Goal: Task Accomplishment & Management: Manage account settings

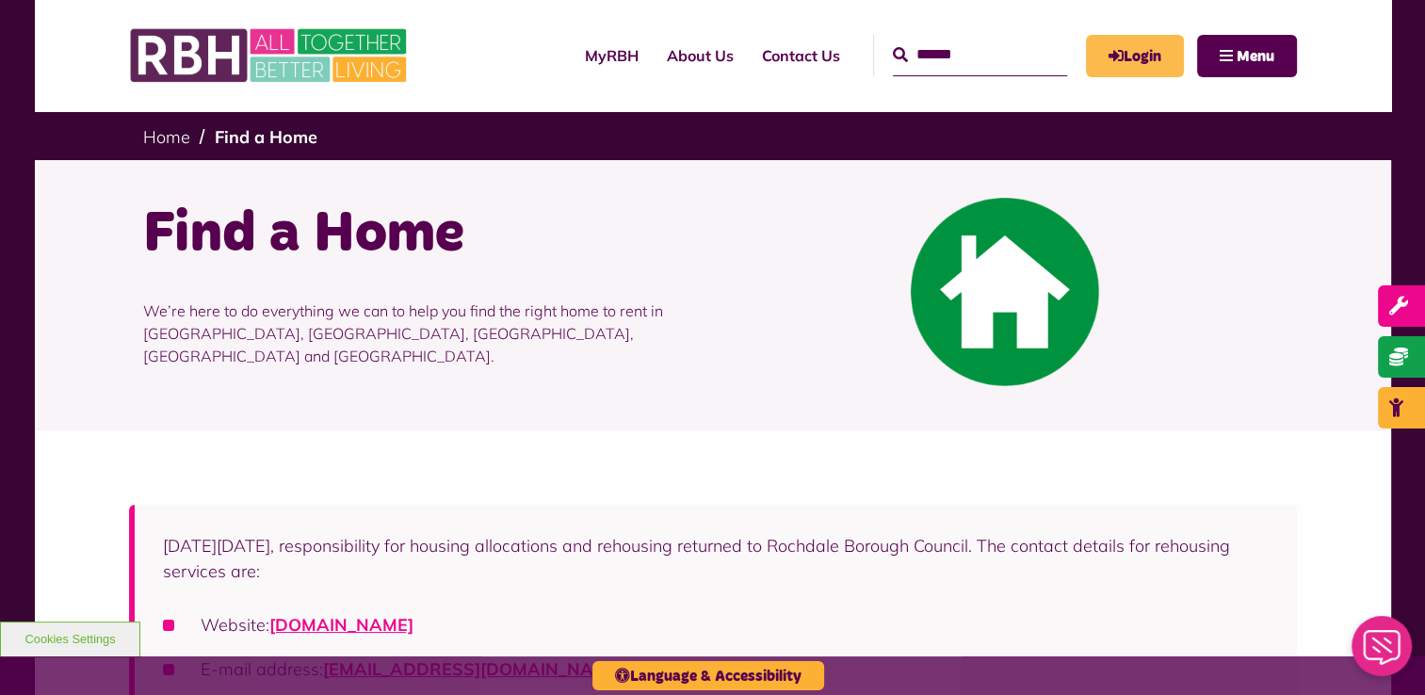
click at [1135, 63] on link "Login" at bounding box center [1135, 56] width 98 height 42
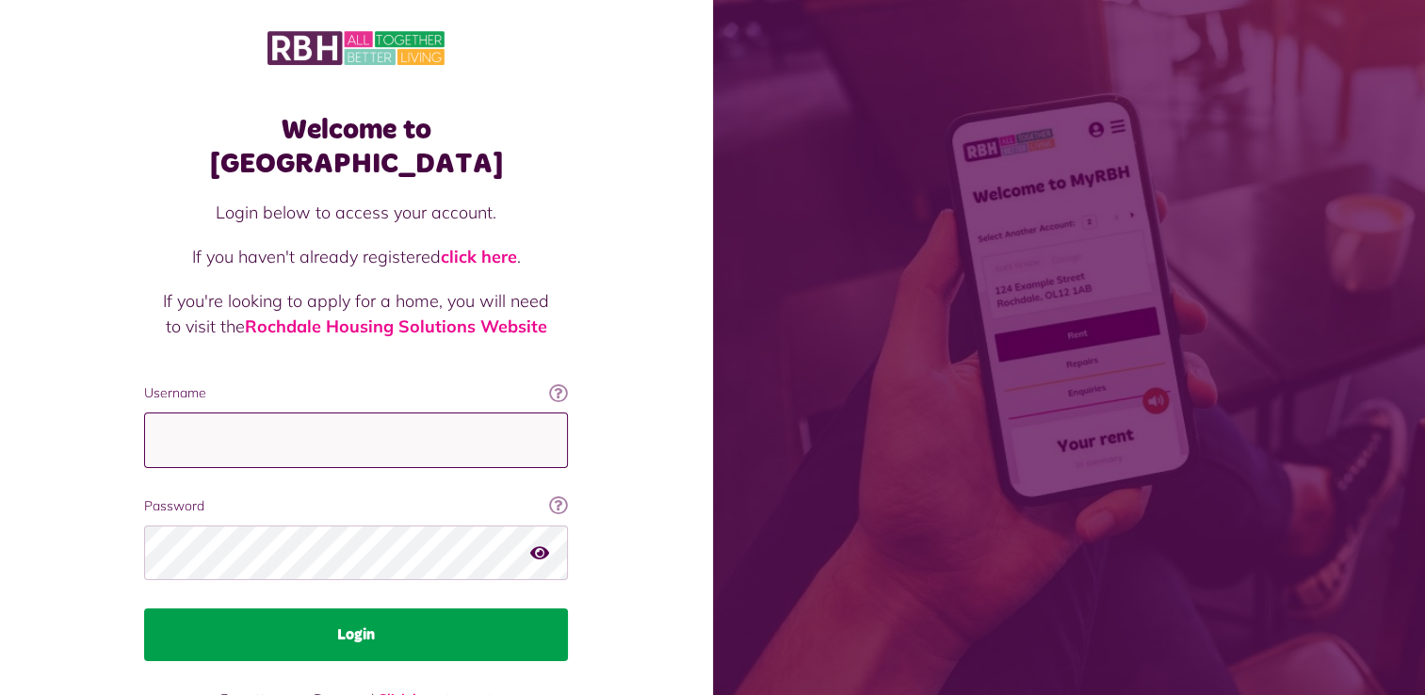
type input "**********"
click at [375, 609] on button "Login" at bounding box center [356, 635] width 424 height 53
click at [322, 609] on button "Login" at bounding box center [356, 635] width 424 height 53
click at [435, 609] on button "Login" at bounding box center [356, 635] width 424 height 53
drag, startPoint x: 435, startPoint y: 593, endPoint x: 427, endPoint y: 609, distance: 18.1
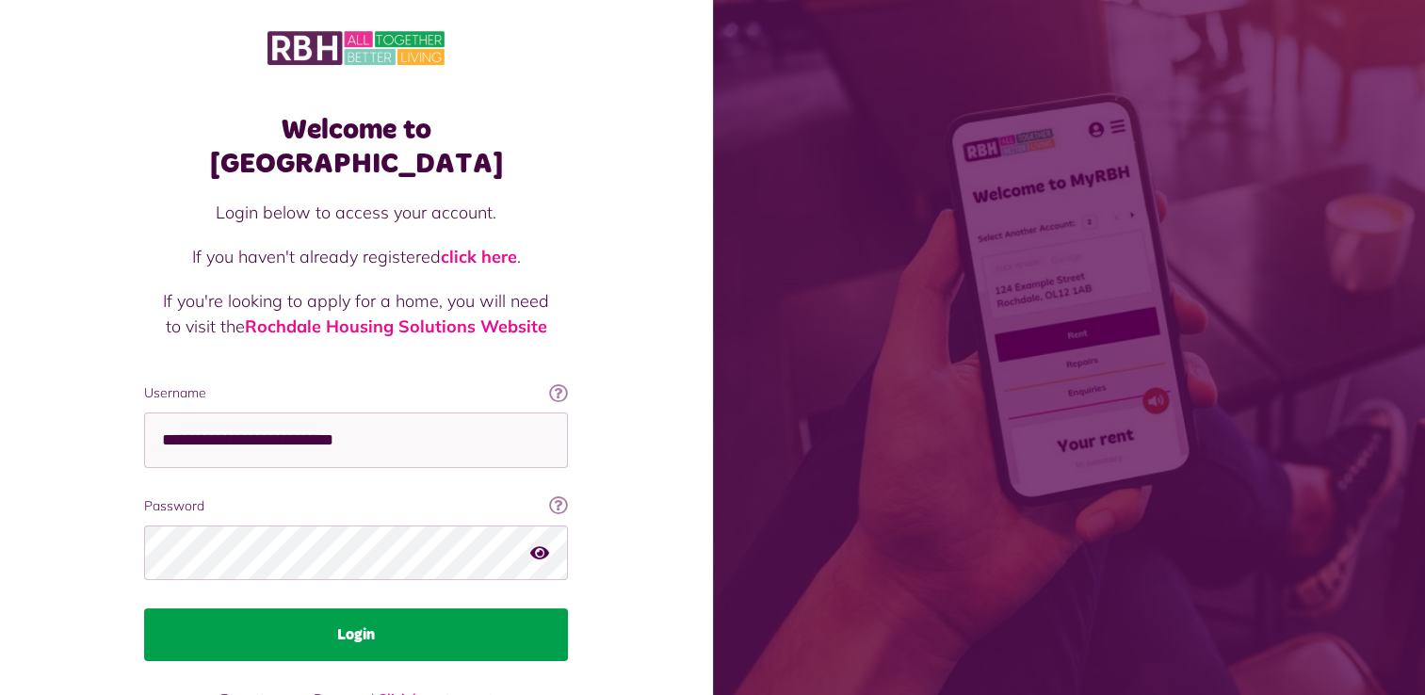
click at [433, 609] on button "Login" at bounding box center [356, 635] width 424 height 53
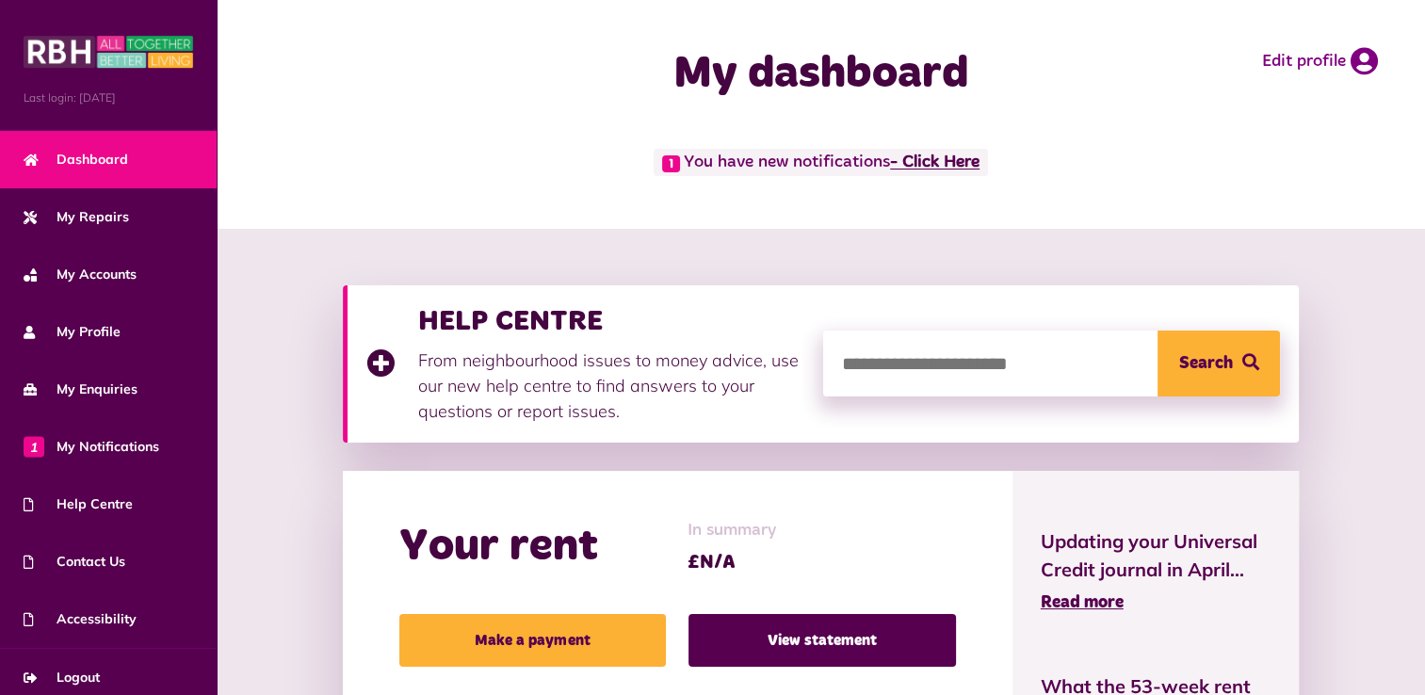
click at [919, 159] on link "- Click Here" at bounding box center [934, 162] width 89 height 17
click at [946, 164] on link "- Click Here" at bounding box center [934, 162] width 89 height 17
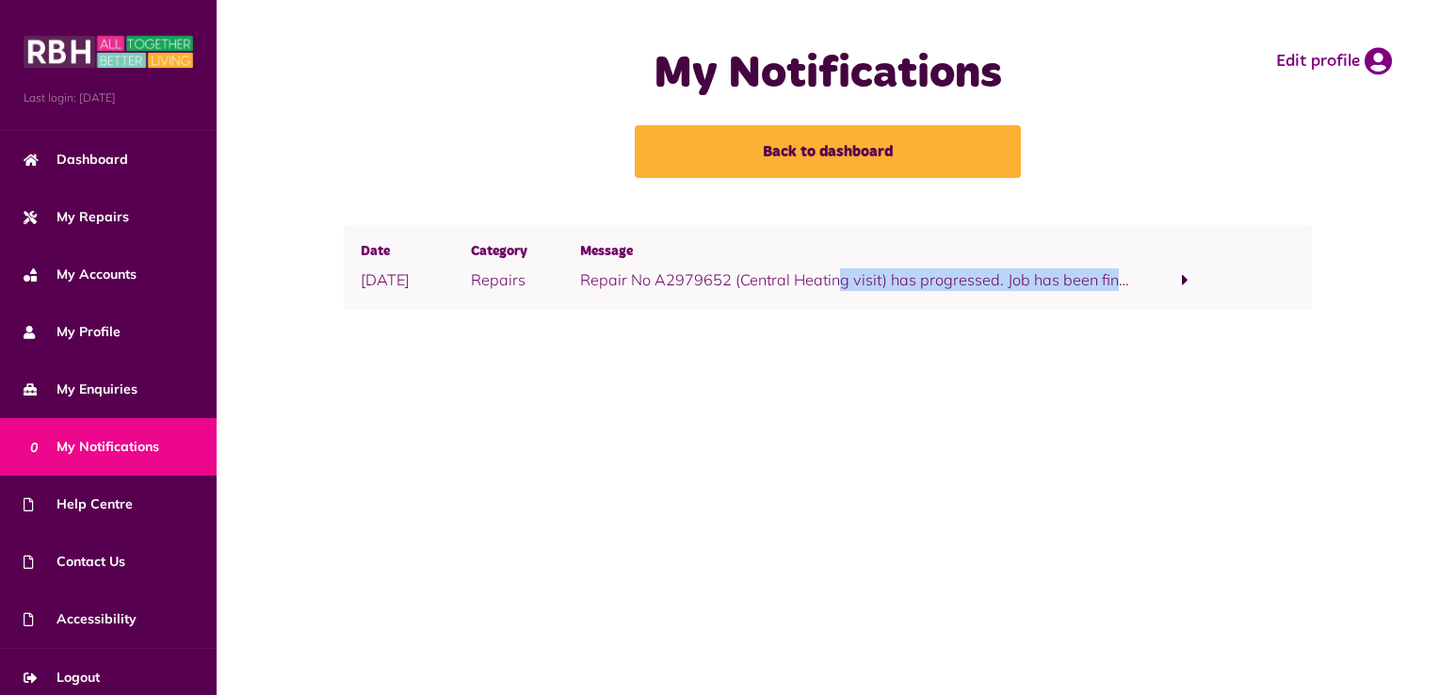
drag, startPoint x: 627, startPoint y: 281, endPoint x: 899, endPoint y: 318, distance: 273.9
click at [899, 318] on div "Date [DATE] Category Repairs Message Repair No A2979652 (Central Heating visit)…" at bounding box center [828, 300] width 1223 height 150
drag, startPoint x: 899, startPoint y: 318, endPoint x: 916, endPoint y: 341, distance: 28.3
click at [916, 341] on div "Date 14/08/2025 Category Repairs Message Repair No A2979652 (Central Heating vi…" at bounding box center [828, 300] width 1223 height 150
click at [1173, 277] on span at bounding box center [1185, 280] width 110 height 25
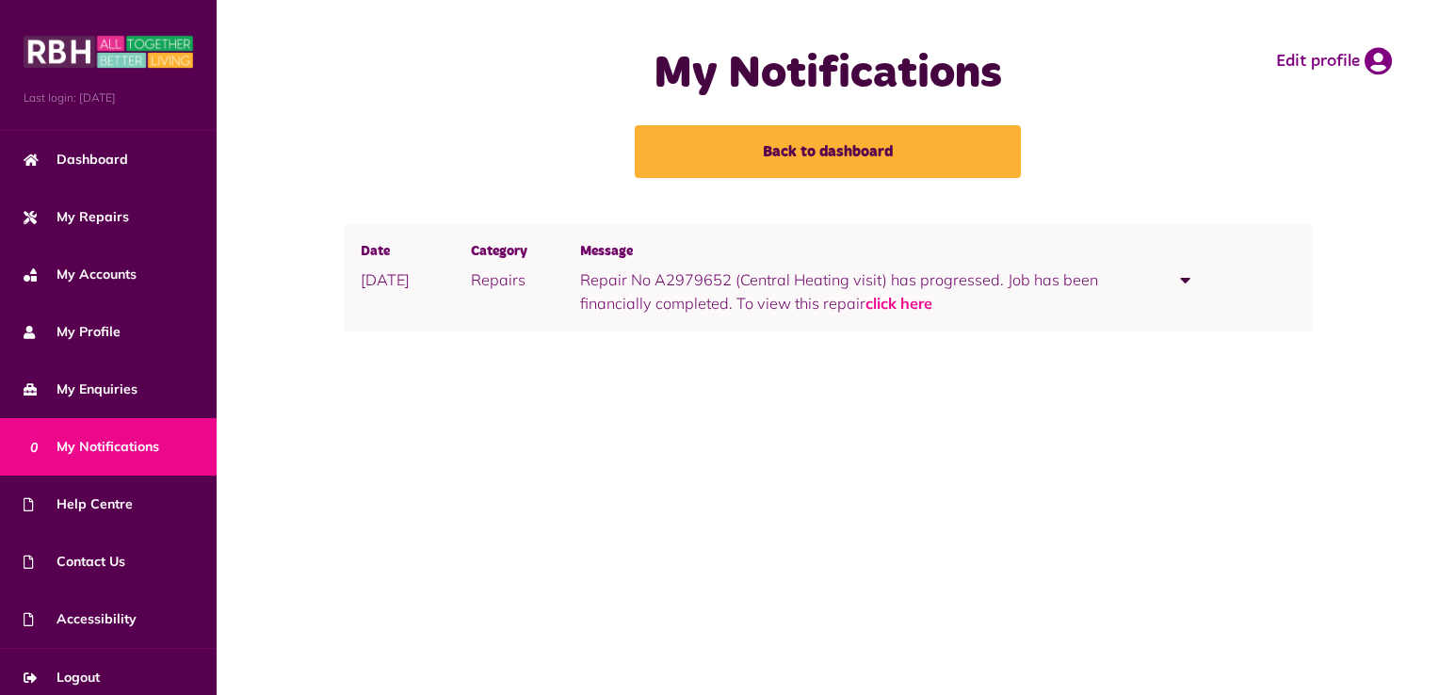
click at [1173, 277] on span at bounding box center [1185, 280] width 110 height 25
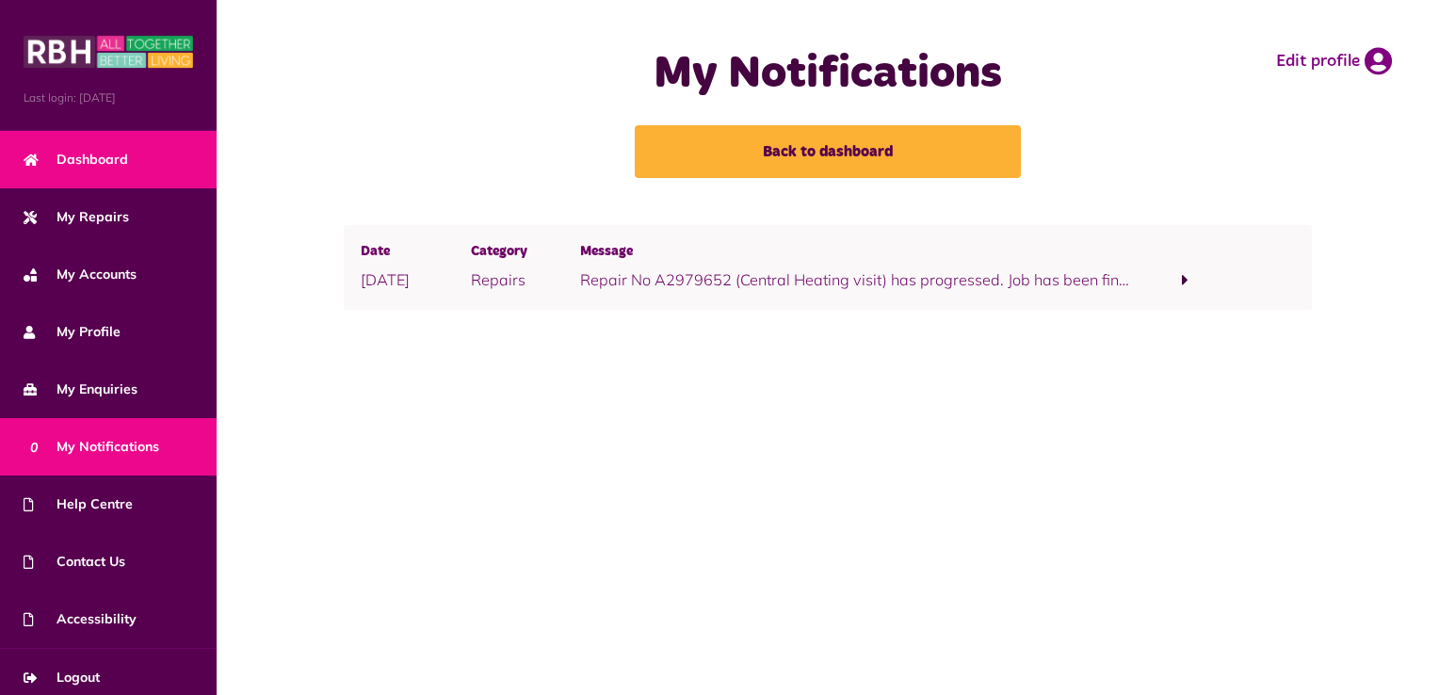
click at [110, 137] on link "Dashboard" at bounding box center [108, 159] width 217 height 57
